Goal: Browse casually

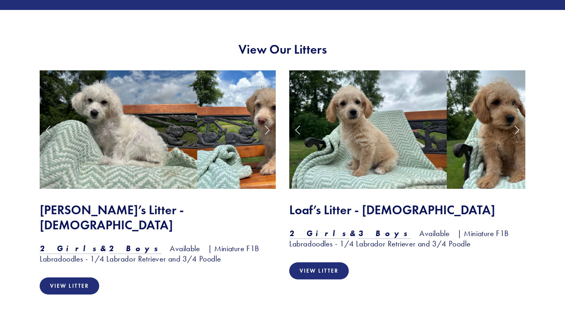
scroll to position [635, 0]
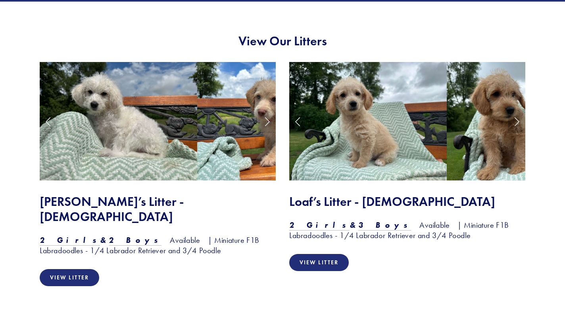
click at [516, 119] on link "Next Slide" at bounding box center [516, 121] width 17 height 24
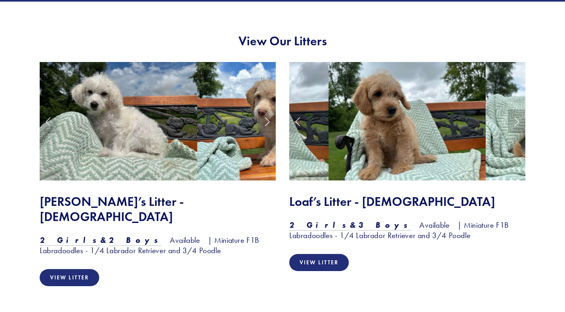
click at [516, 119] on link "Next Slide" at bounding box center [516, 121] width 17 height 24
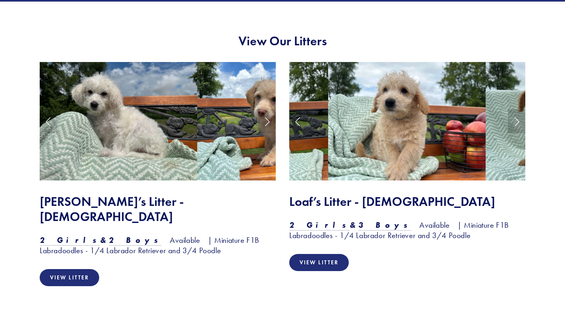
click at [516, 119] on link "Next Slide" at bounding box center [516, 121] width 17 height 24
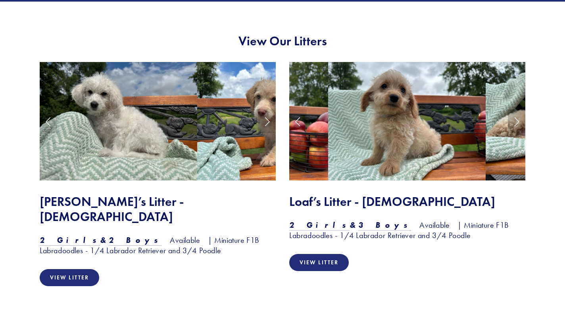
click at [516, 119] on link "Next Slide" at bounding box center [516, 121] width 17 height 24
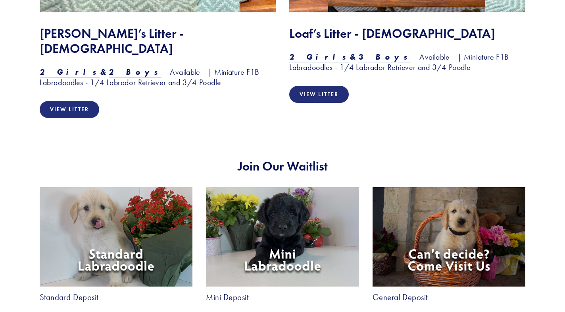
scroll to position [842, 0]
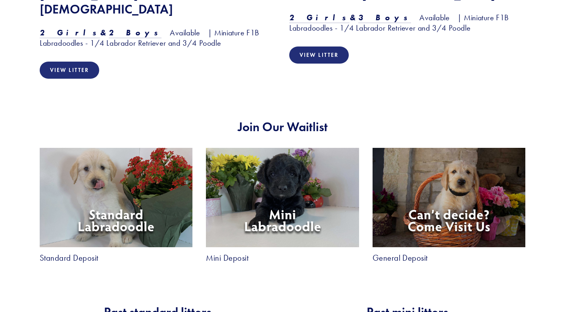
click at [299, 194] on img at bounding box center [282, 197] width 153 height 99
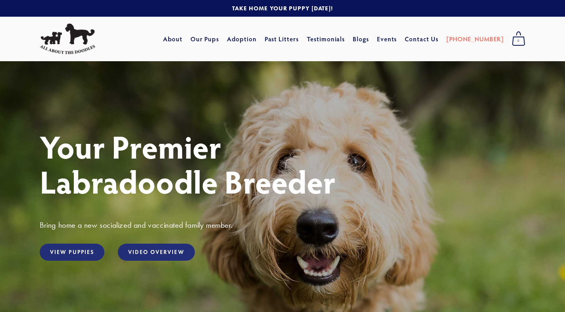
scroll to position [0, 0]
click at [85, 252] on link "View Puppies" at bounding box center [72, 251] width 65 height 17
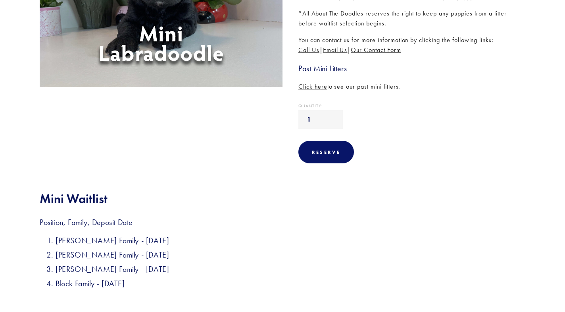
scroll to position [135, 0]
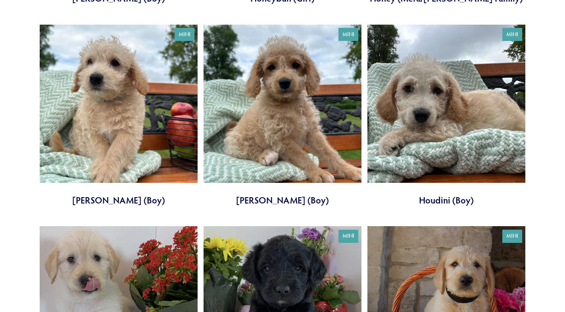
scroll to position [682, 0]
